Goal: Task Accomplishment & Management: Complete application form

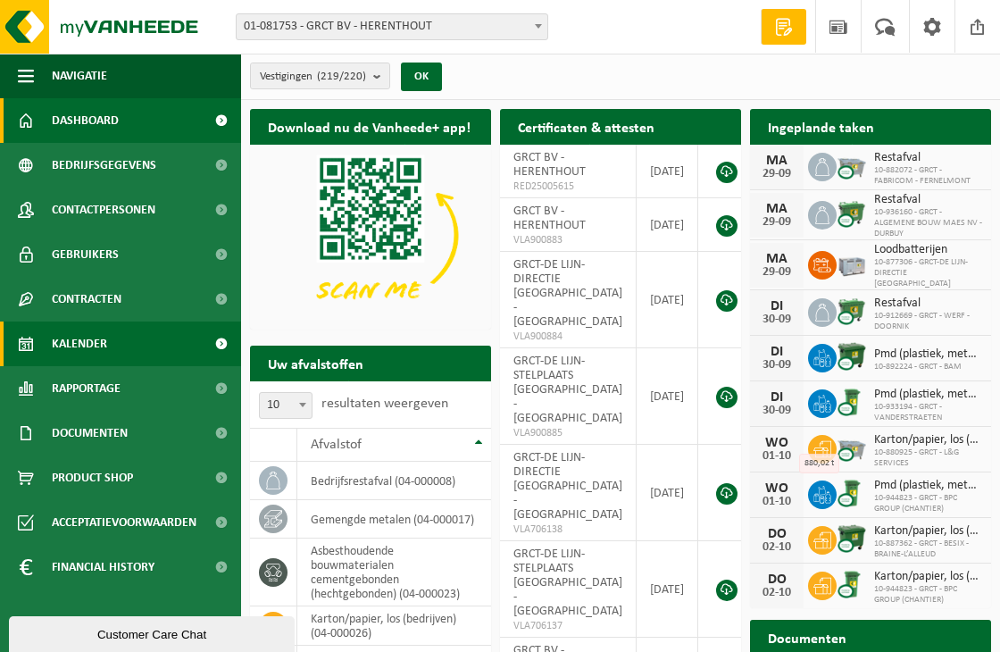
click at [216, 339] on span at bounding box center [221, 343] width 40 height 45
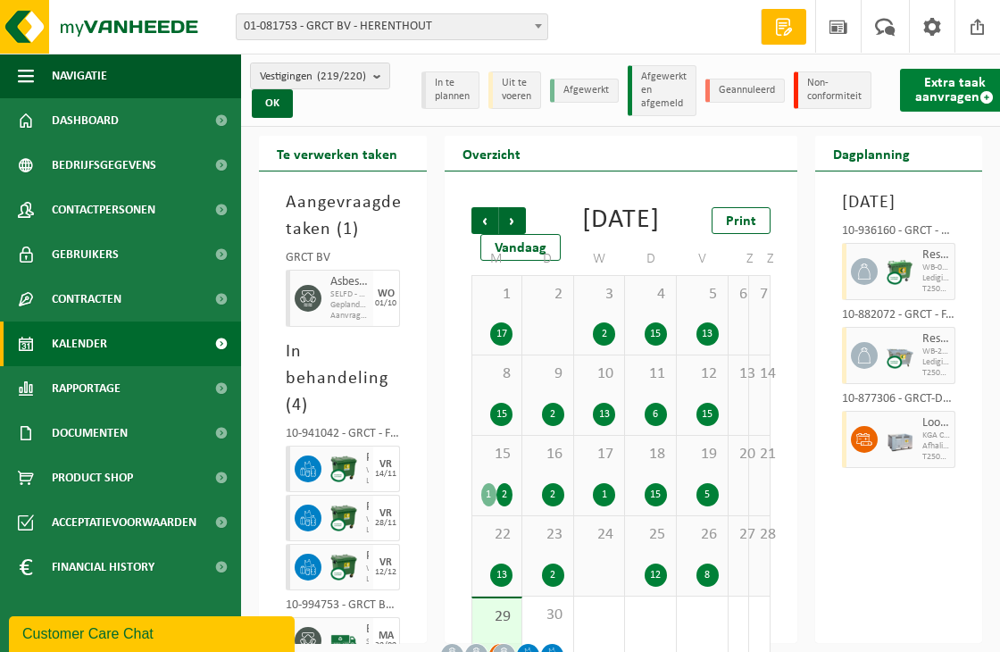
click at [961, 84] on link "Extra taak aanvragen" at bounding box center [954, 90] width 109 height 43
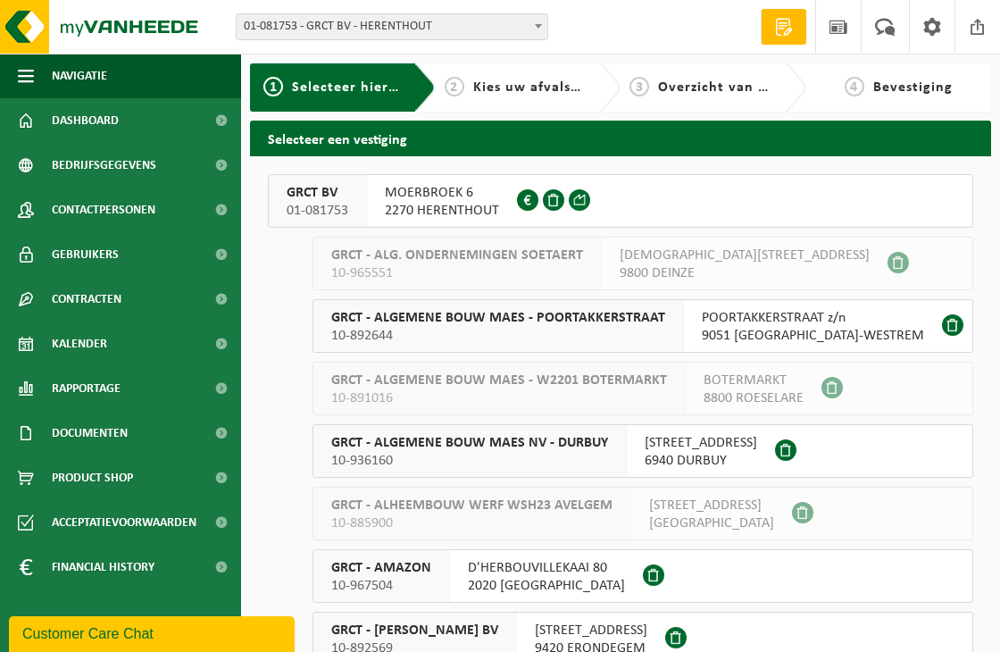
click at [420, 194] on span "MOERBROEK 6" at bounding box center [442, 193] width 114 height 18
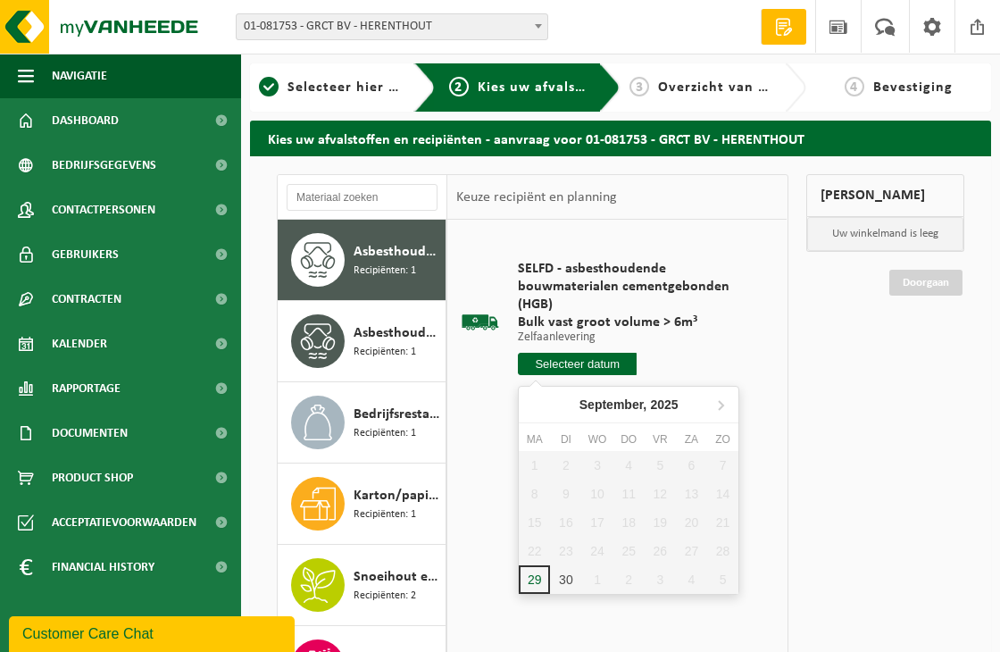
click at [586, 363] on input "text" at bounding box center [577, 364] width 119 height 22
click at [722, 404] on icon at bounding box center [721, 405] width 4 height 9
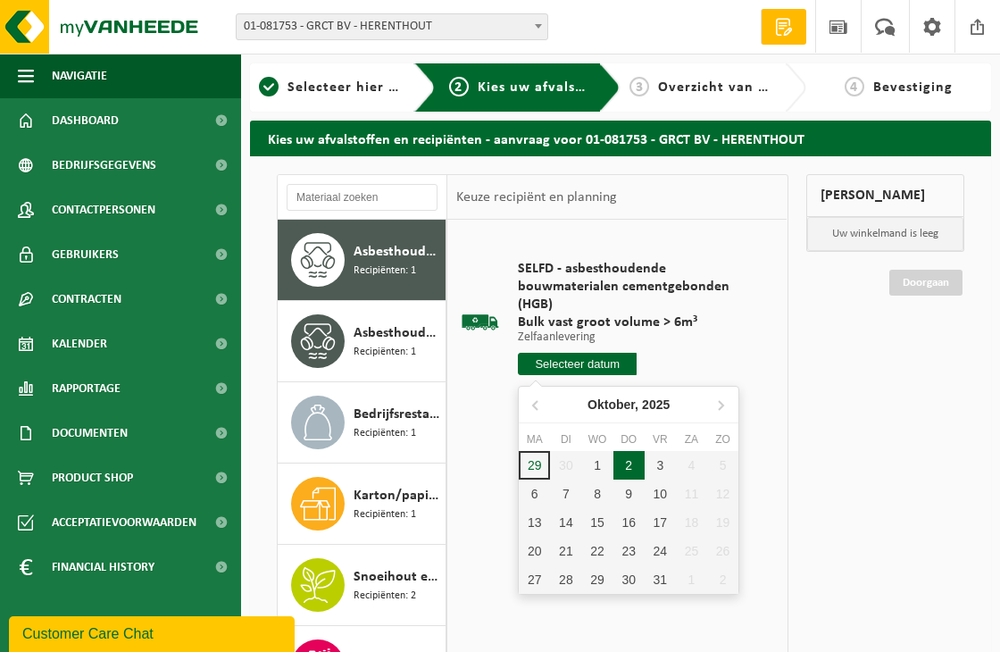
click at [632, 462] on div "2" at bounding box center [628, 465] width 31 height 29
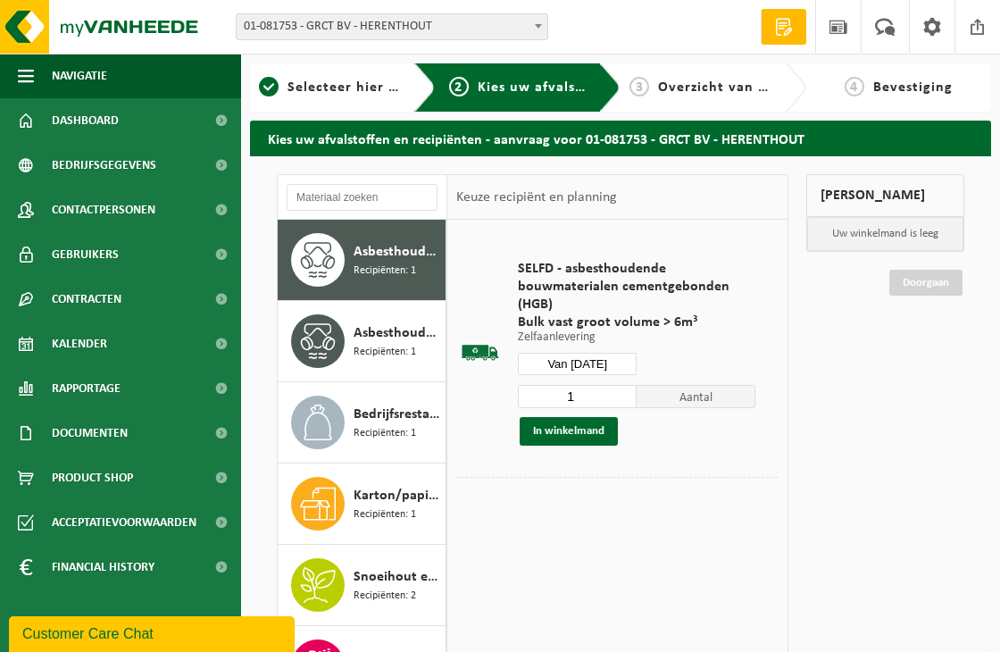
click at [616, 363] on input "Van 2025-10-02" at bounding box center [577, 364] width 119 height 22
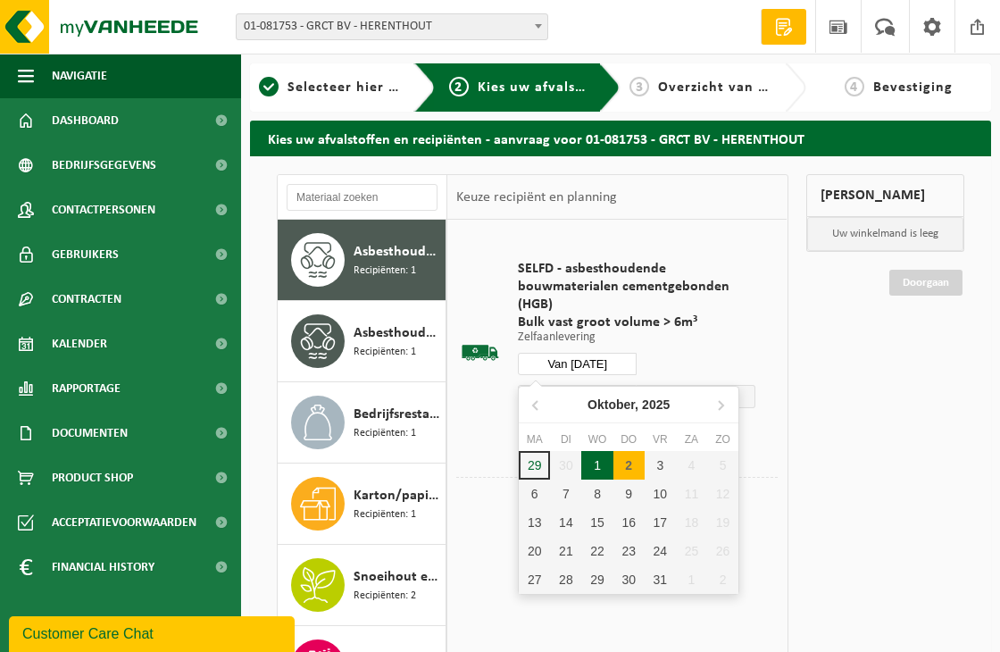
click at [604, 462] on div "1" at bounding box center [596, 465] width 31 height 29
type input "Van 2025-10-01"
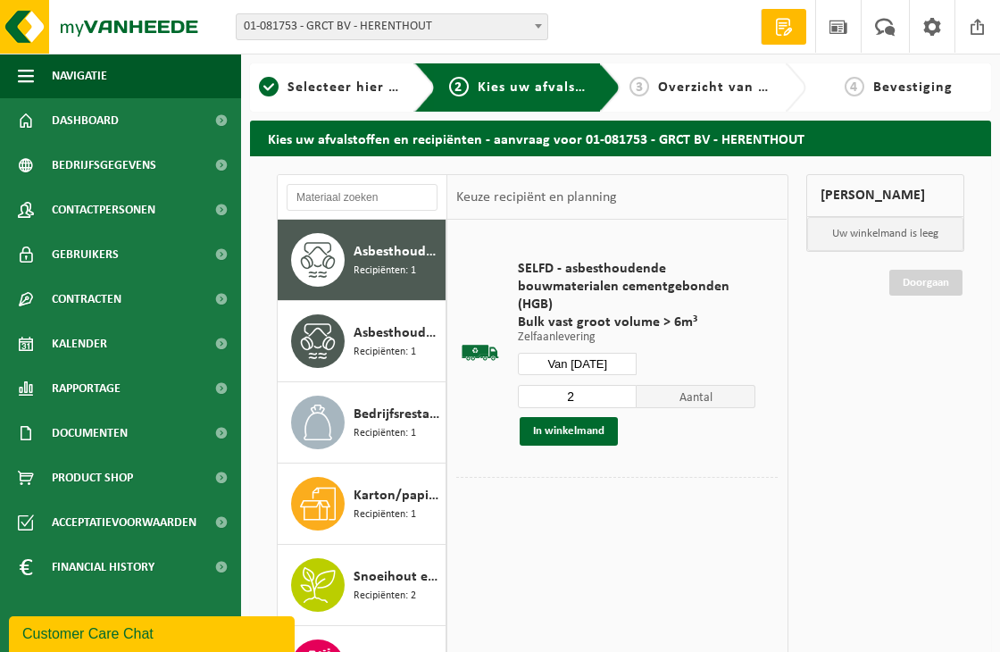
click at [625, 392] on input "2" at bounding box center [577, 396] width 119 height 23
click at [625, 392] on input "3" at bounding box center [577, 396] width 119 height 23
click at [625, 392] on input "4" at bounding box center [577, 396] width 119 height 23
click at [625, 392] on input "5" at bounding box center [577, 396] width 119 height 23
click at [625, 392] on input "6" at bounding box center [577, 396] width 119 height 23
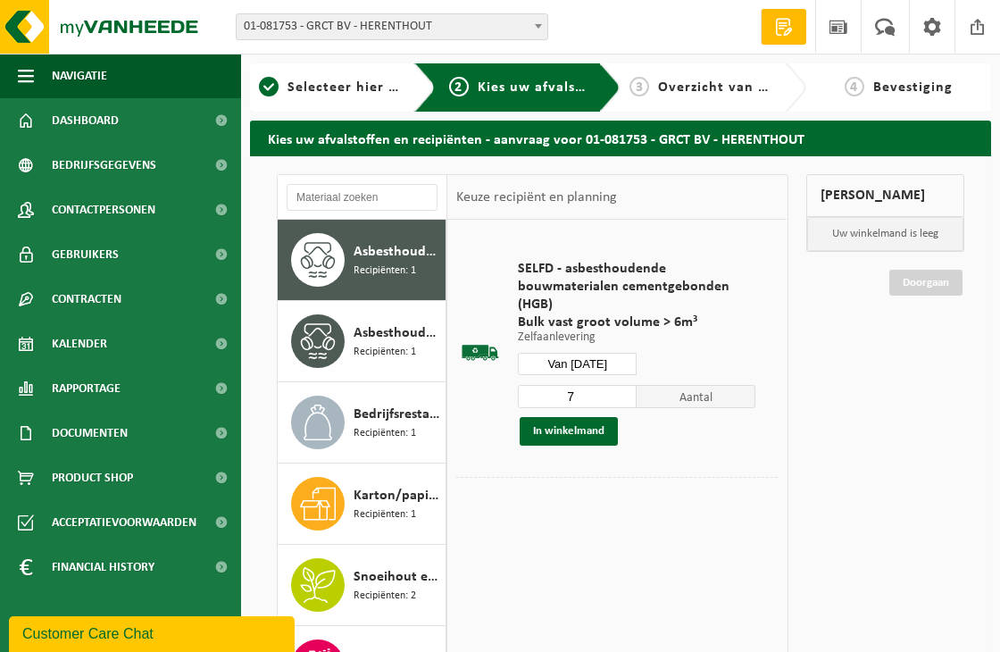
click at [625, 392] on input "7" at bounding box center [577, 396] width 119 height 23
click at [625, 392] on input "8" at bounding box center [577, 396] width 119 height 23
click at [625, 392] on input "9" at bounding box center [577, 396] width 119 height 23
type input "10"
click at [625, 392] on input "10" at bounding box center [577, 396] width 119 height 23
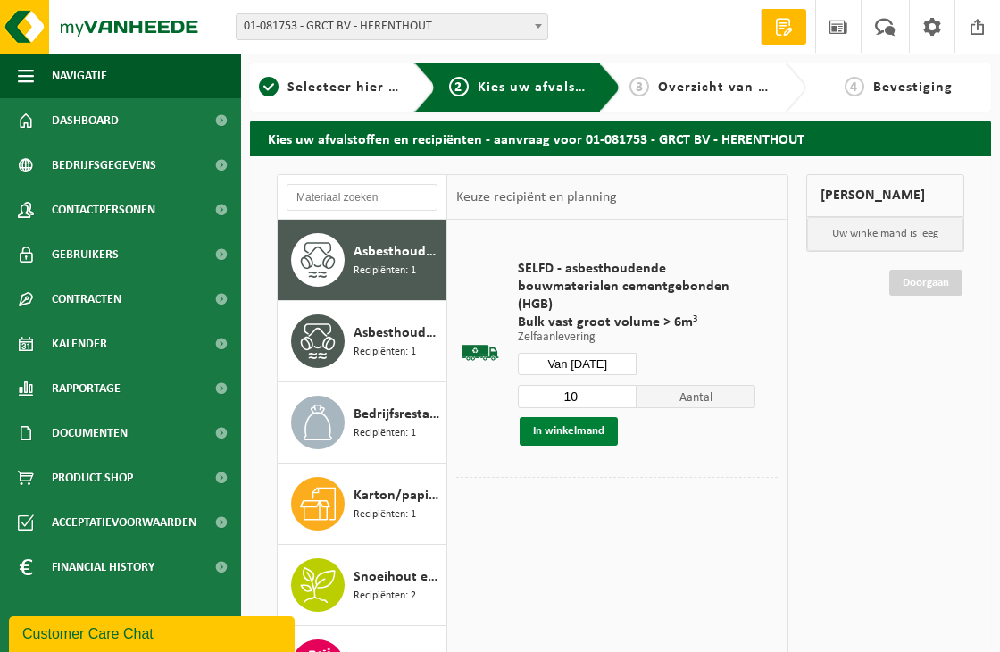
click at [555, 426] on button "In winkelmand" at bounding box center [569, 431] width 98 height 29
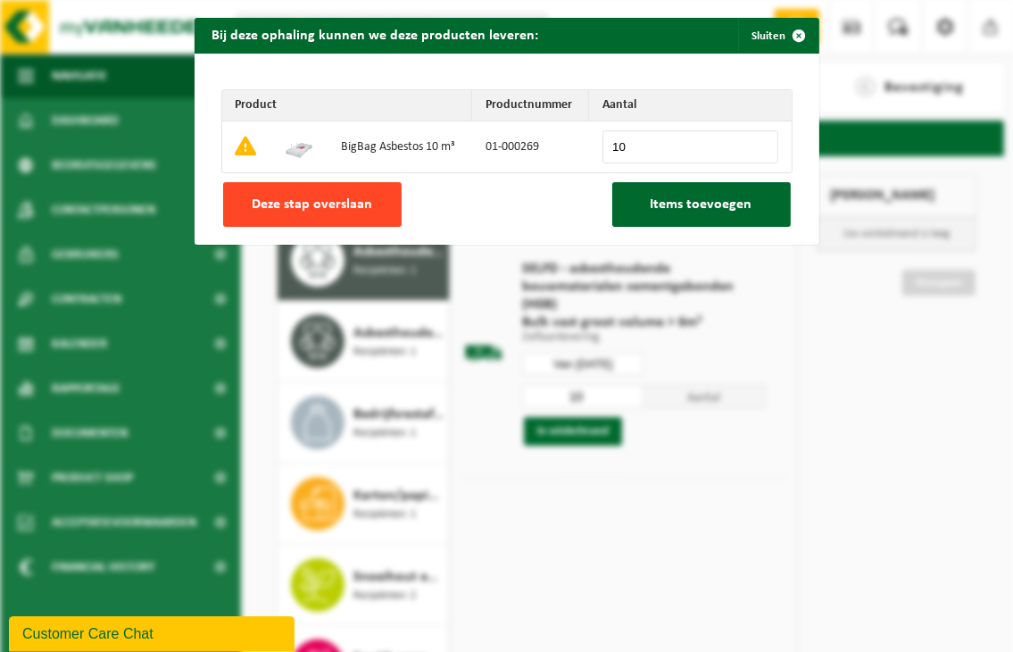
click at [320, 208] on span "Deze stap overslaan" at bounding box center [312, 204] width 121 height 14
type input "0"
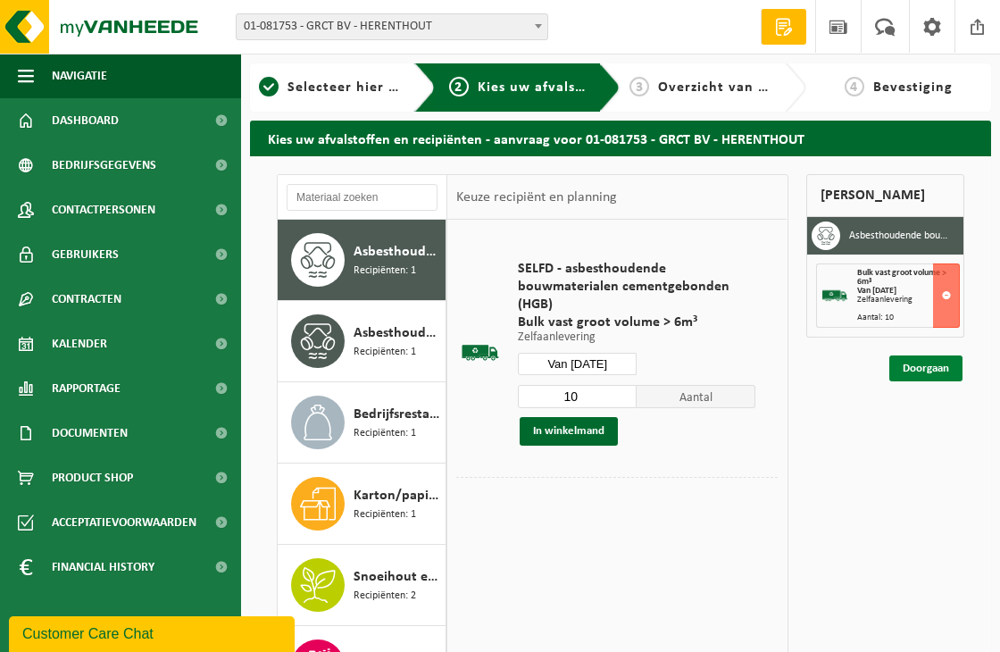
click at [935, 370] on link "Doorgaan" at bounding box center [925, 368] width 73 height 26
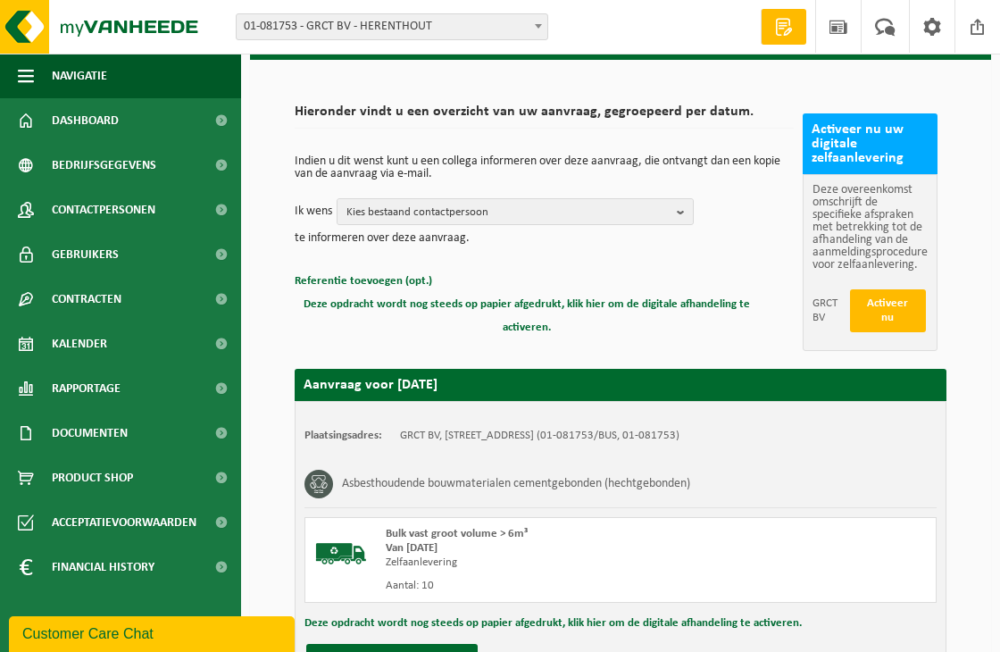
scroll to position [276, 0]
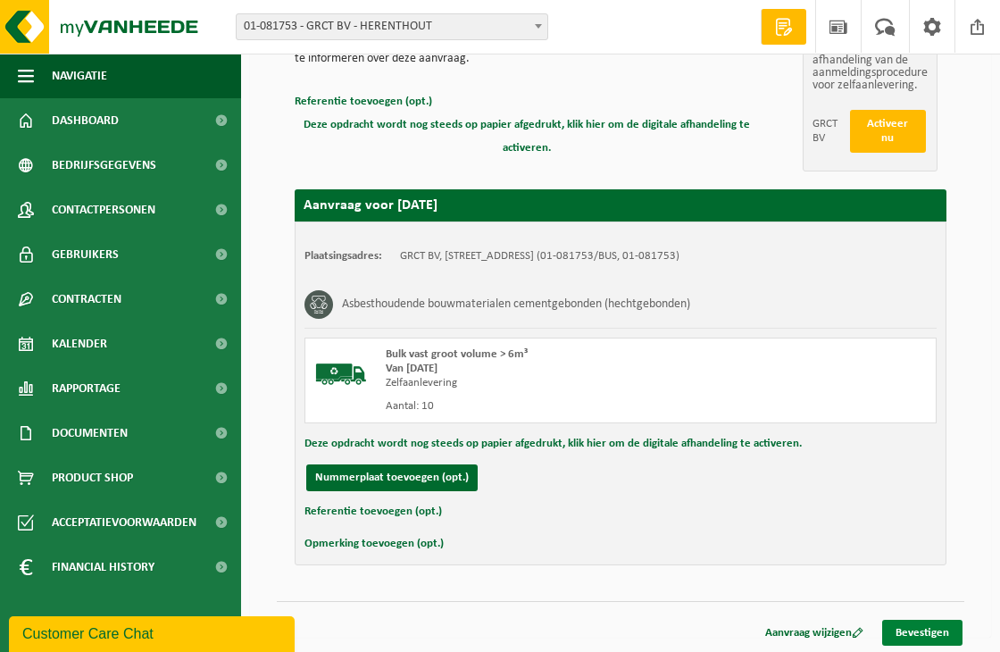
click at [932, 636] on link "Bevestigen" at bounding box center [922, 633] width 80 height 26
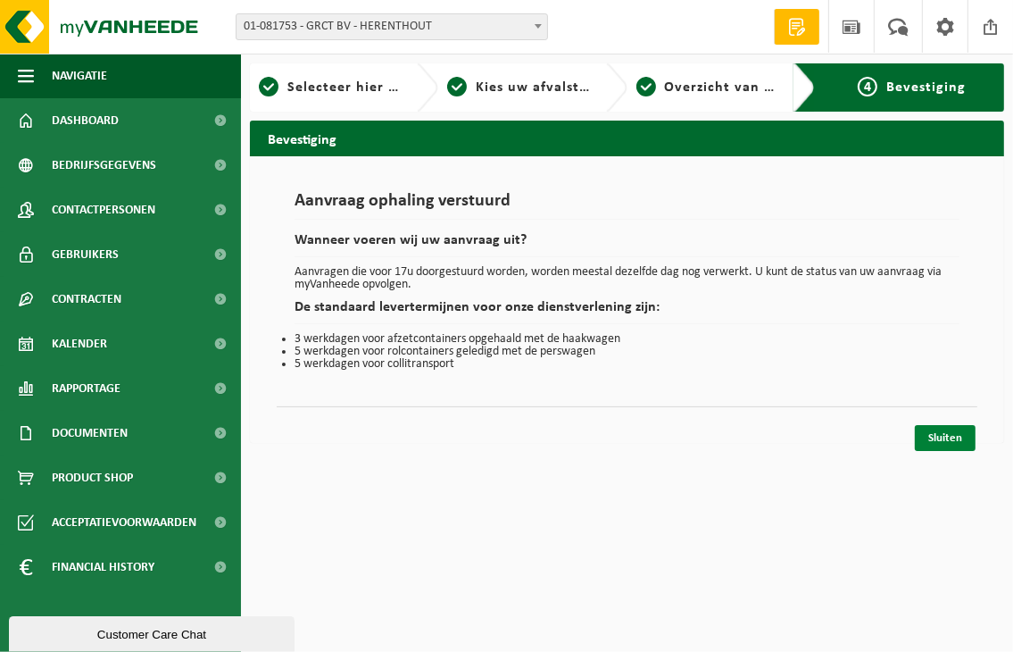
click at [956, 444] on link "Sluiten" at bounding box center [945, 438] width 61 height 26
